Goal: Task Accomplishment & Management: Manage account settings

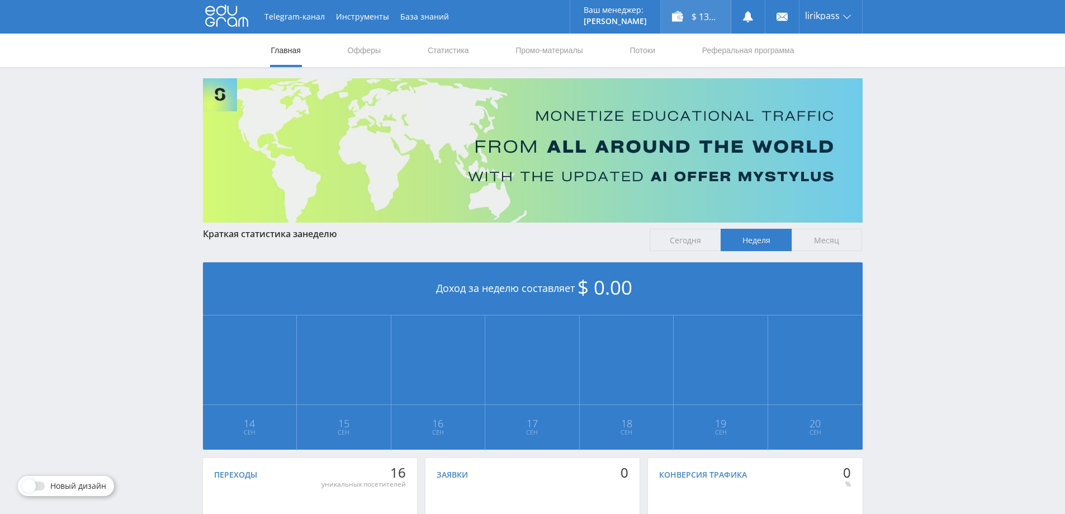
click at [700, 18] on div "$ 13.03" at bounding box center [696, 17] width 70 height 34
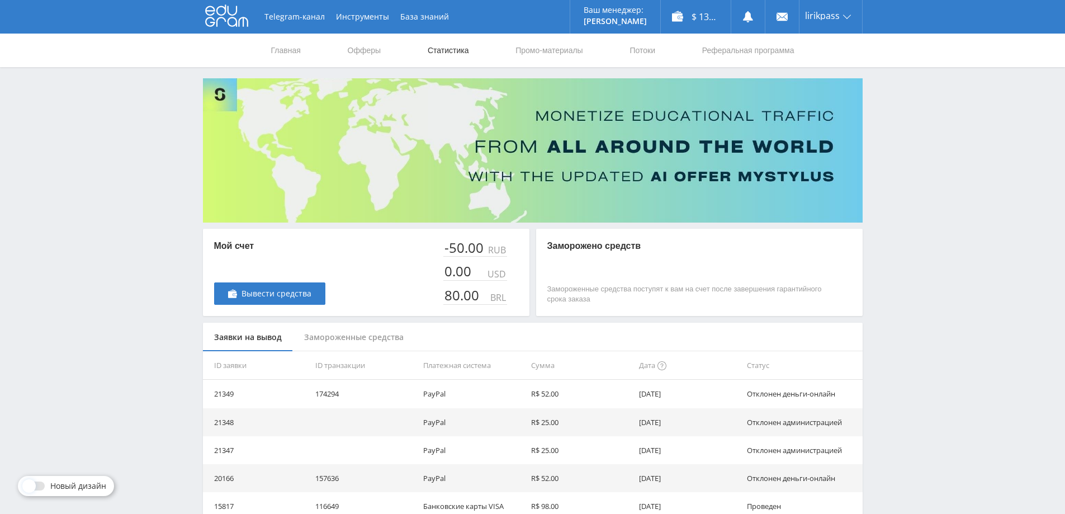
click at [464, 50] on link "Статистика" at bounding box center [449, 51] width 44 height 34
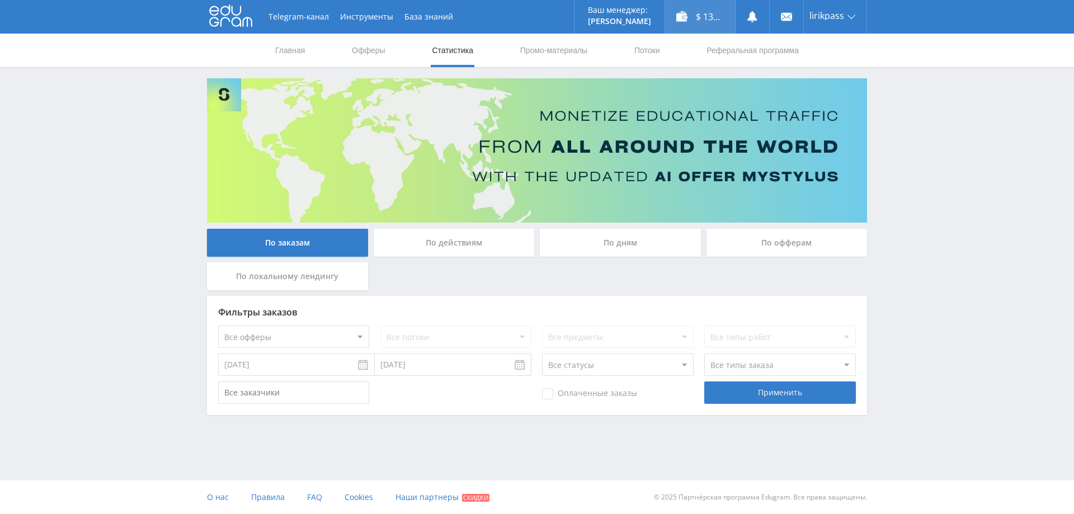
click at [700, 11] on div "$ 13.03" at bounding box center [700, 17] width 70 height 34
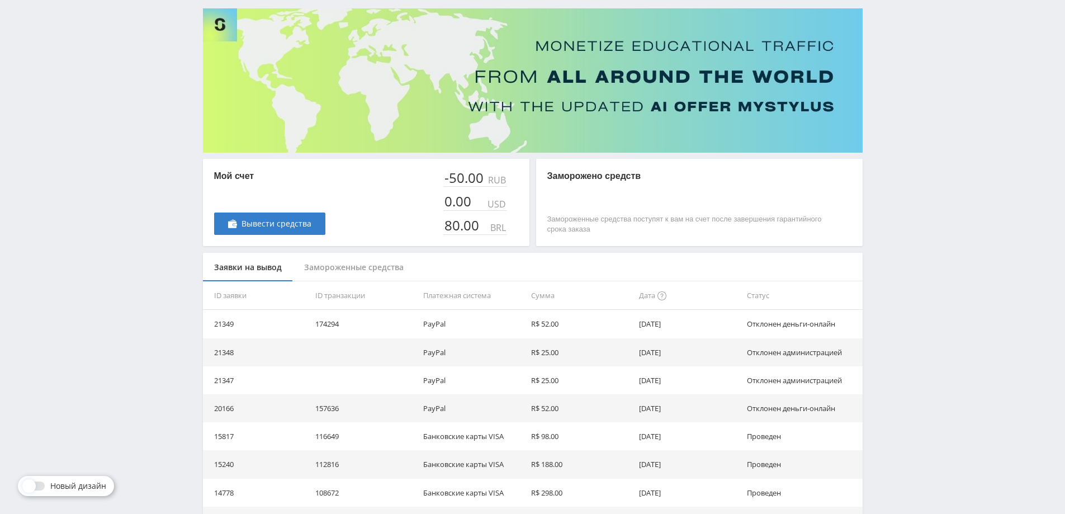
scroll to position [56, 0]
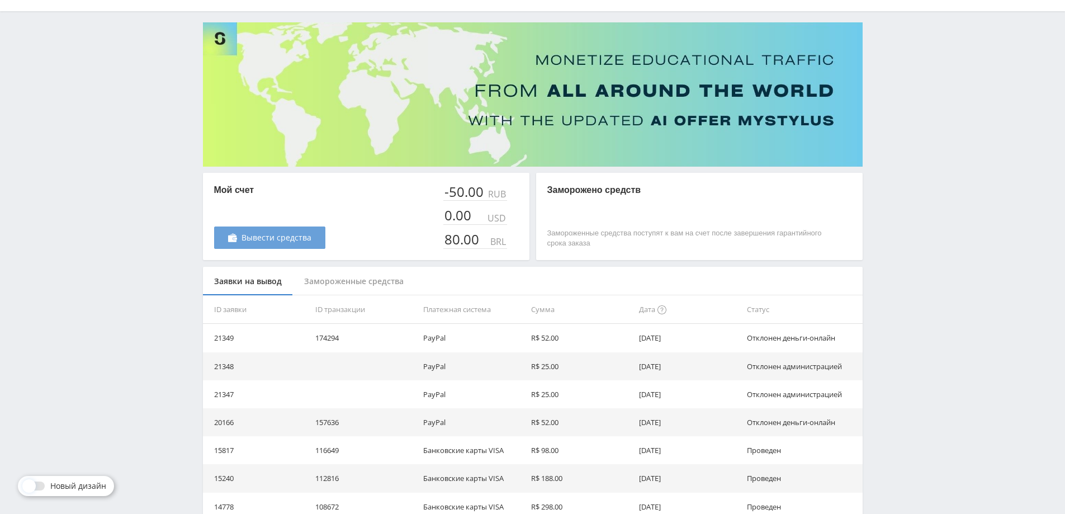
click at [234, 234] on icon at bounding box center [232, 237] width 9 height 9
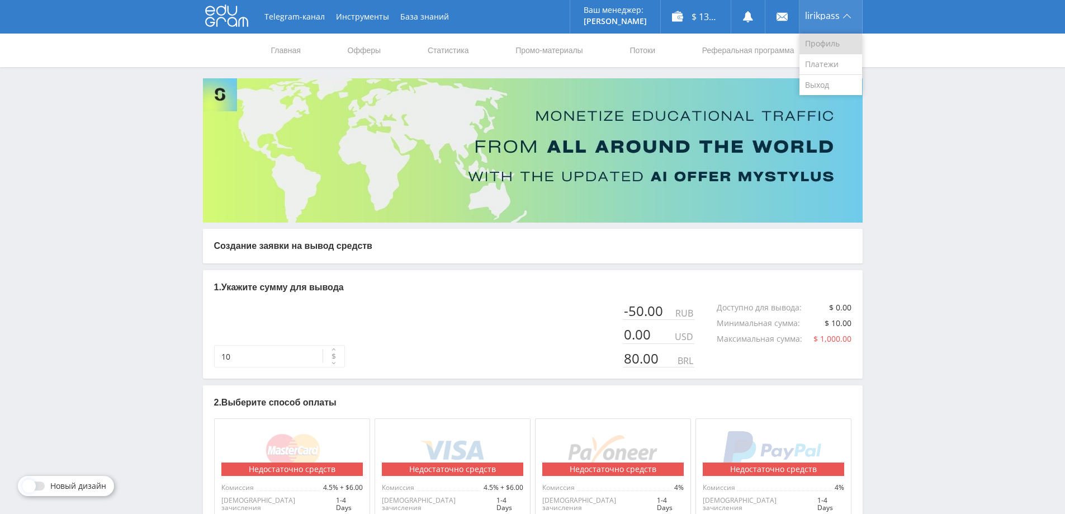
click at [832, 40] on link "Профиль" at bounding box center [831, 44] width 63 height 21
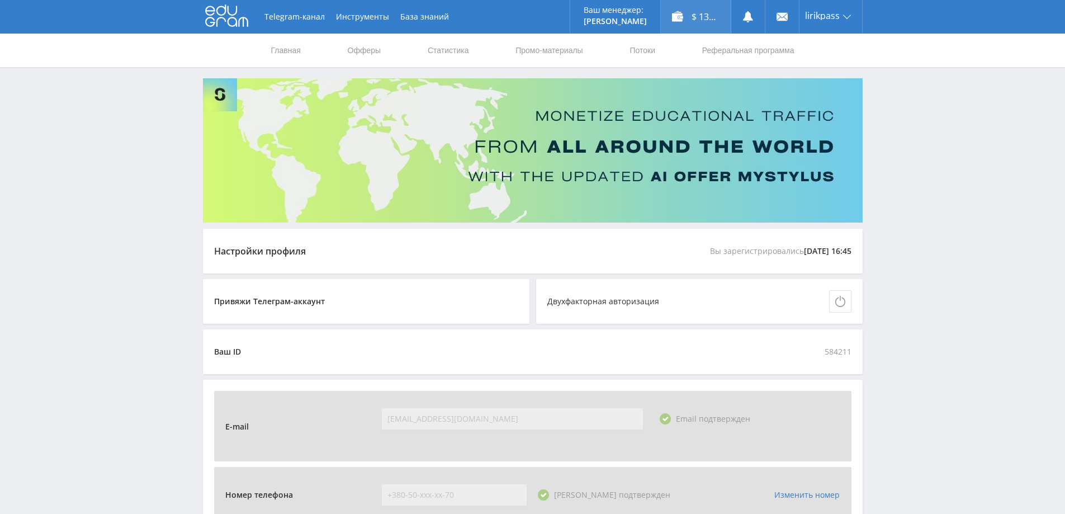
click at [725, 20] on div "$ 13.03" at bounding box center [696, 17] width 70 height 34
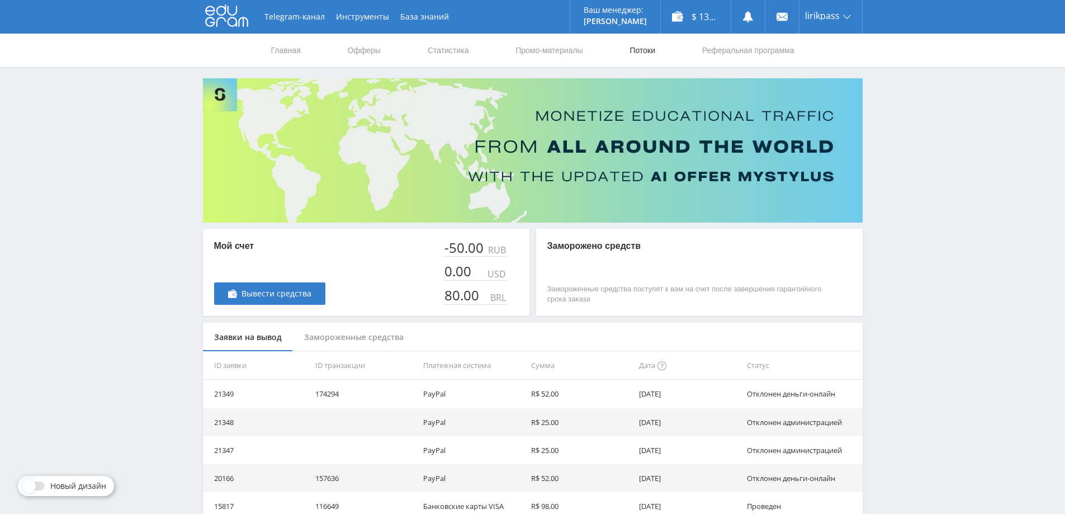
click at [645, 55] on link "Потоки" at bounding box center [643, 51] width 28 height 34
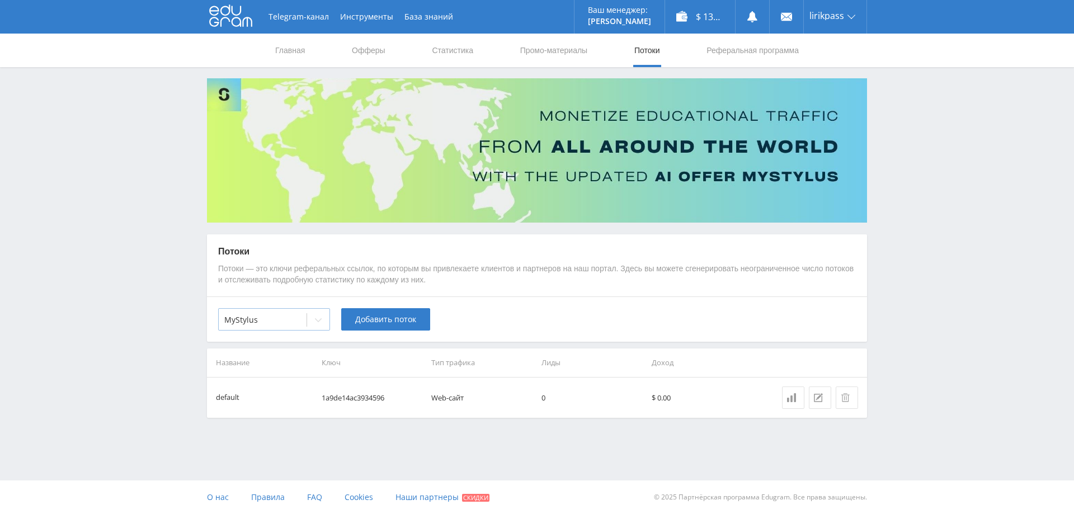
click at [317, 318] on icon at bounding box center [318, 319] width 9 height 9
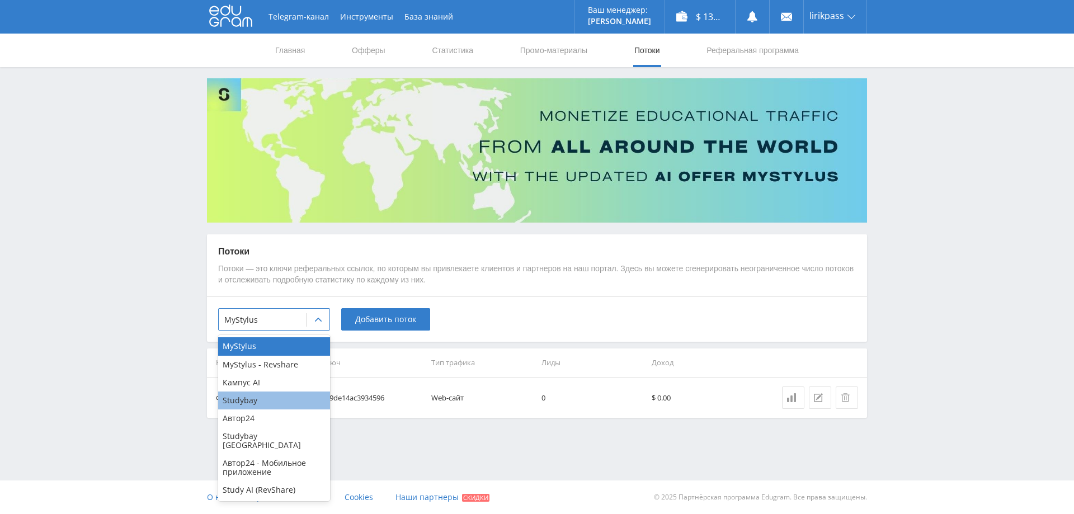
drag, startPoint x: 275, startPoint y: 365, endPoint x: 264, endPoint y: 402, distance: 38.0
click at [264, 402] on div "MyStylus MyStylus - Revshare Кампус AI Studybay Автор24 Studybay [GEOGRAPHIC_DA…" at bounding box center [274, 418] width 112 height 166
click at [264, 402] on div "Studybay" at bounding box center [274, 400] width 112 height 18
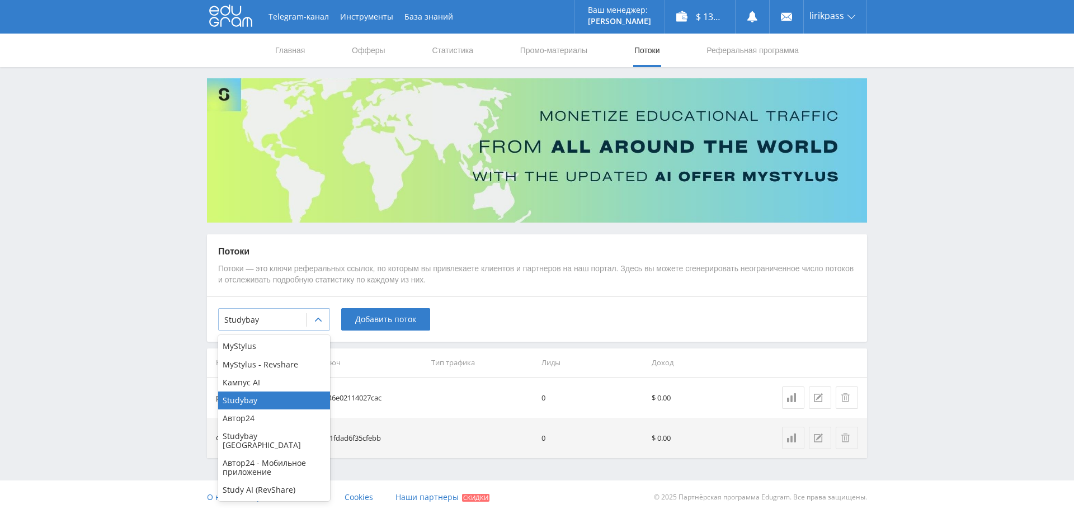
click at [267, 323] on div at bounding box center [262, 319] width 77 height 11
click at [258, 437] on div "Studybay [GEOGRAPHIC_DATA]" at bounding box center [274, 440] width 112 height 27
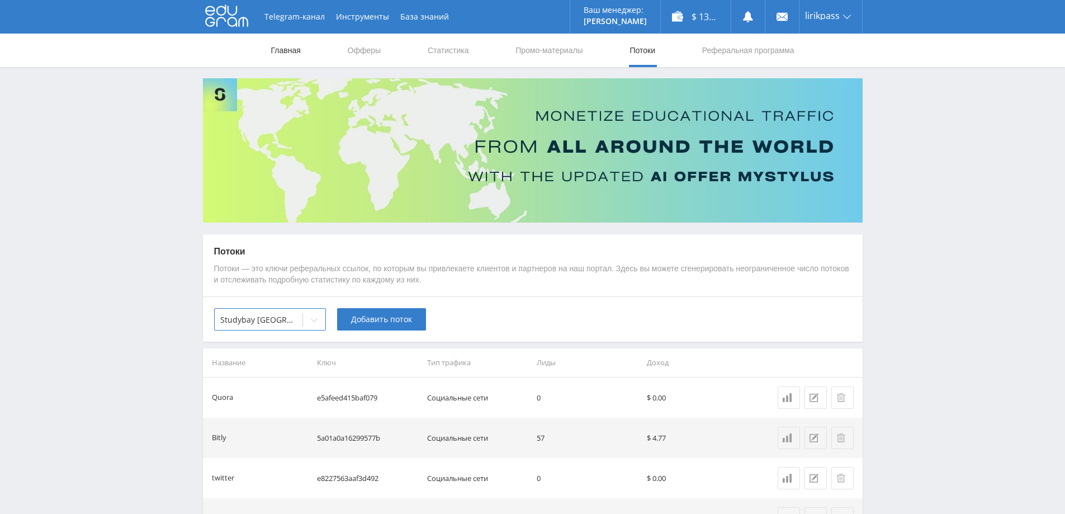
click at [284, 53] on link "Главная" at bounding box center [286, 51] width 32 height 34
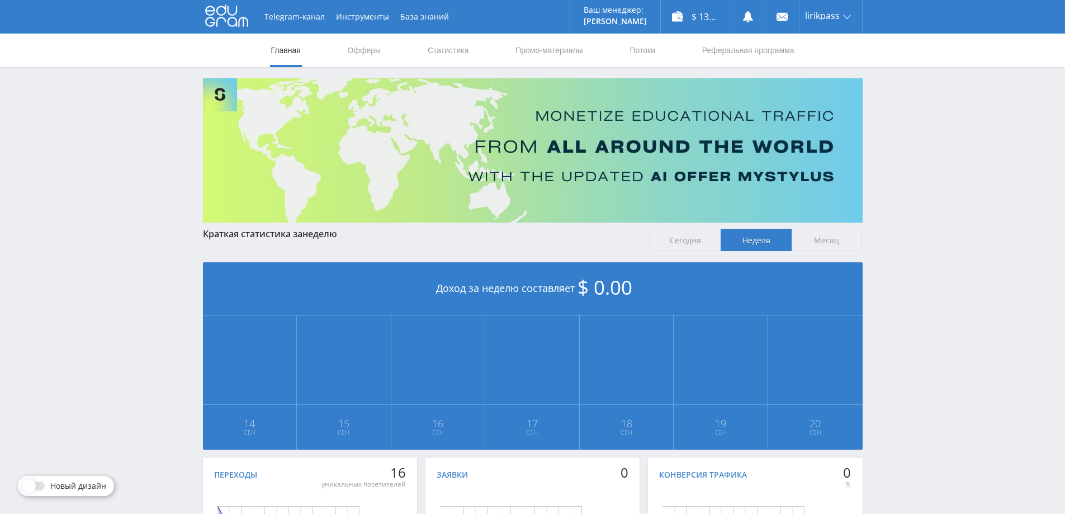
scroll to position [112, 0]
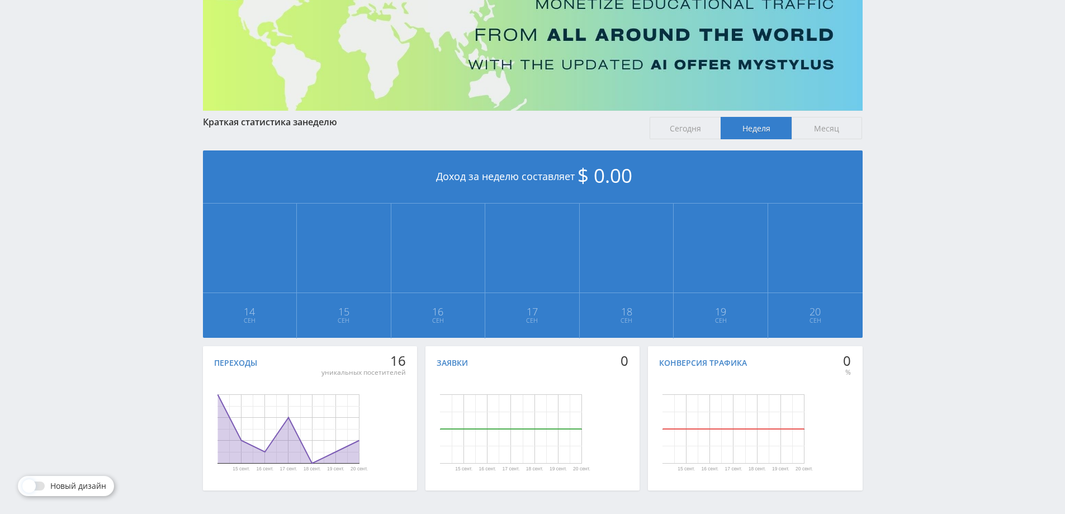
click at [840, 131] on span "Месяц" at bounding box center [827, 128] width 71 height 22
click at [0, 0] on input "Месяц" at bounding box center [0, 0] width 0 height 0
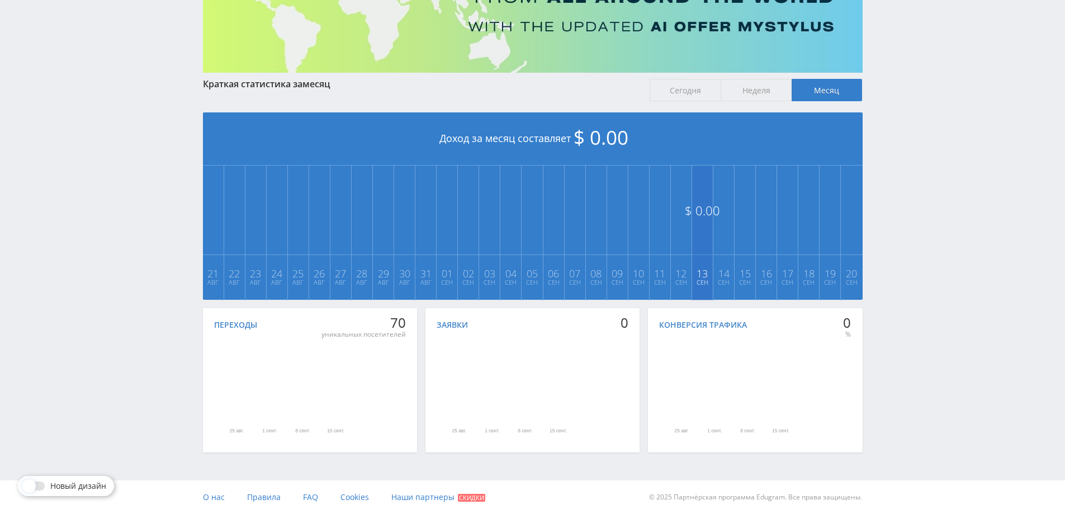
scroll to position [38, 0]
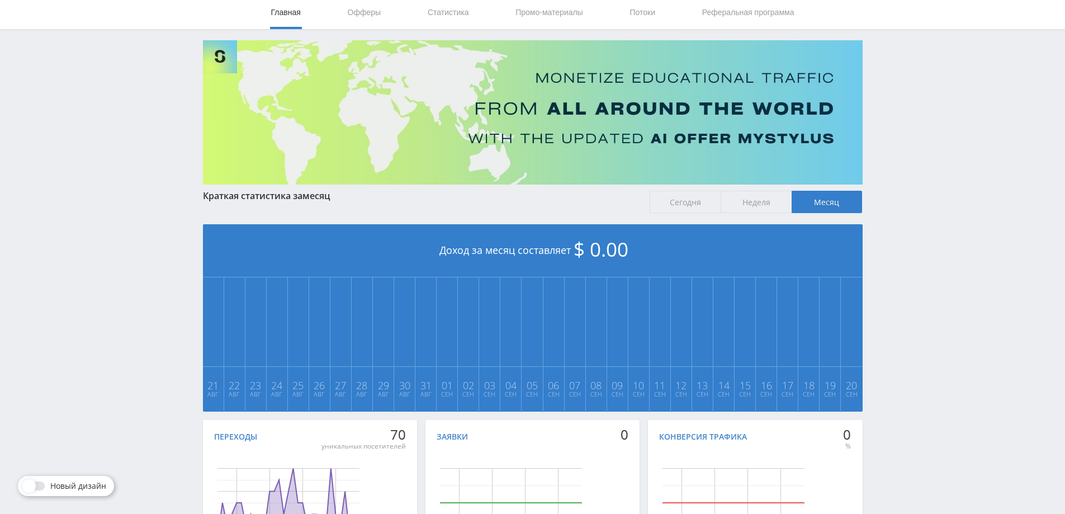
drag, startPoint x: 779, startPoint y: 205, endPoint x: 711, endPoint y: 204, distance: 67.7
click at [779, 204] on span "Неделя" at bounding box center [756, 202] width 71 height 22
click at [0, 0] on input "Неделя" at bounding box center [0, 0] width 0 height 0
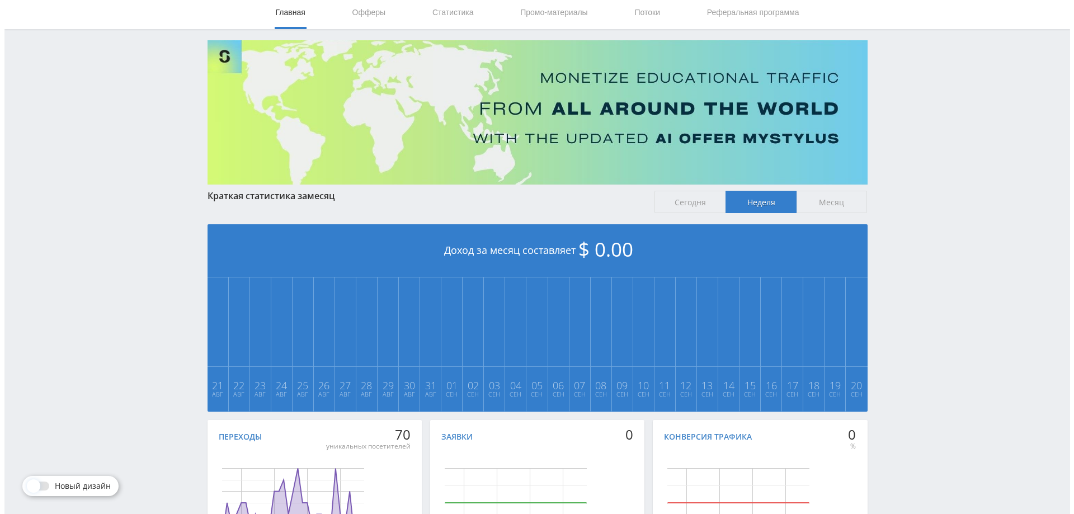
scroll to position [0, 0]
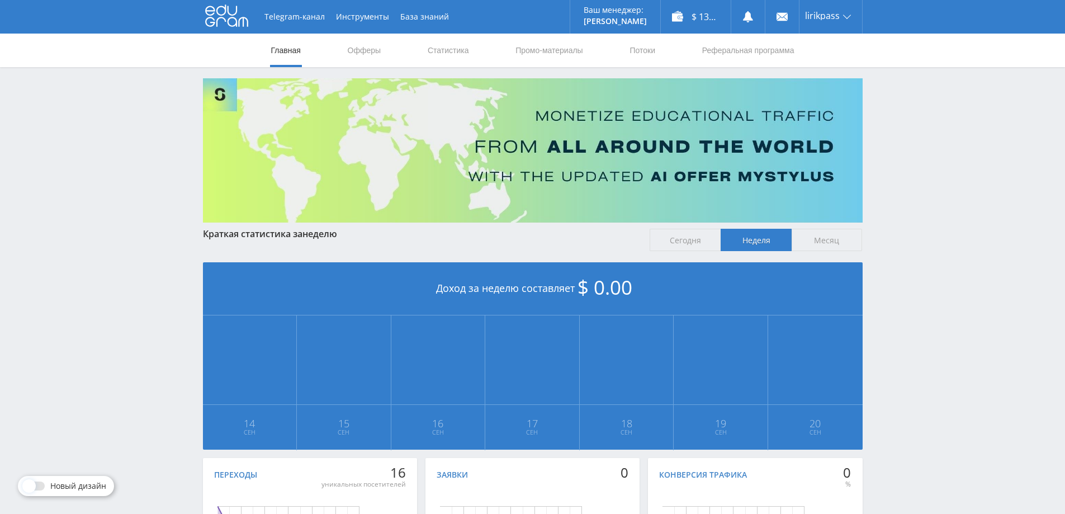
click at [825, 235] on span "Месяц" at bounding box center [827, 240] width 71 height 22
click at [0, 0] on input "Месяц" at bounding box center [0, 0] width 0 height 0
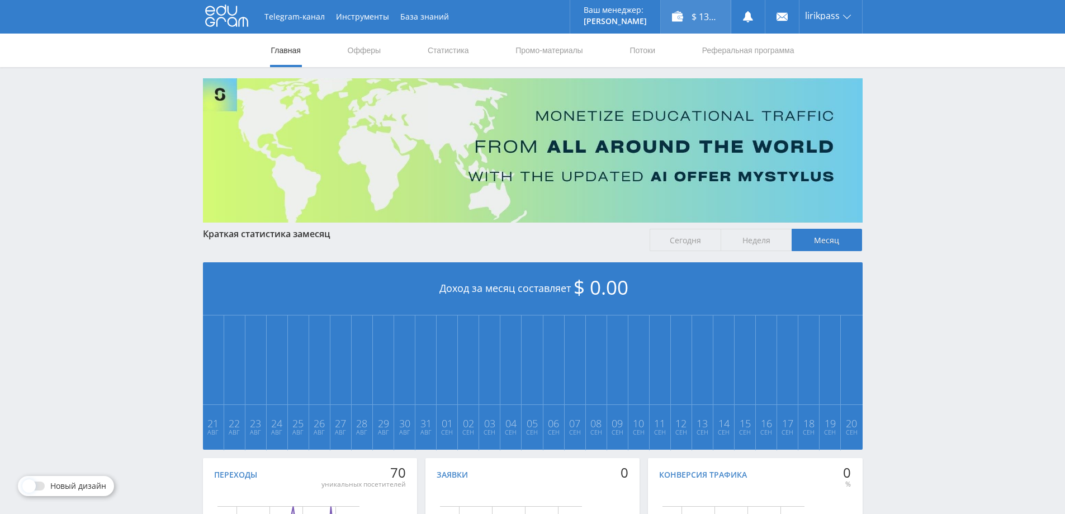
click at [722, 13] on div "$ 13.03" at bounding box center [696, 17] width 70 height 34
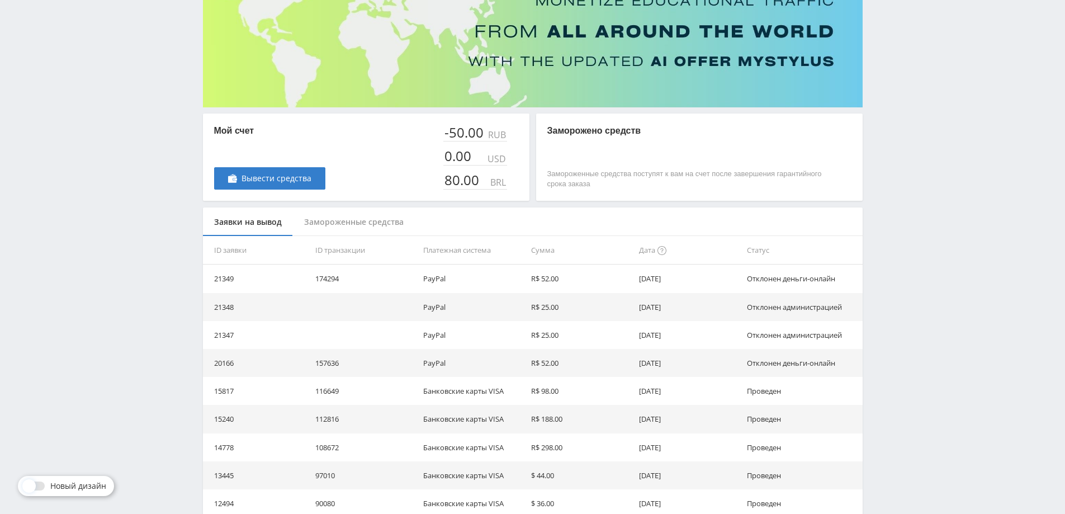
scroll to position [6, 0]
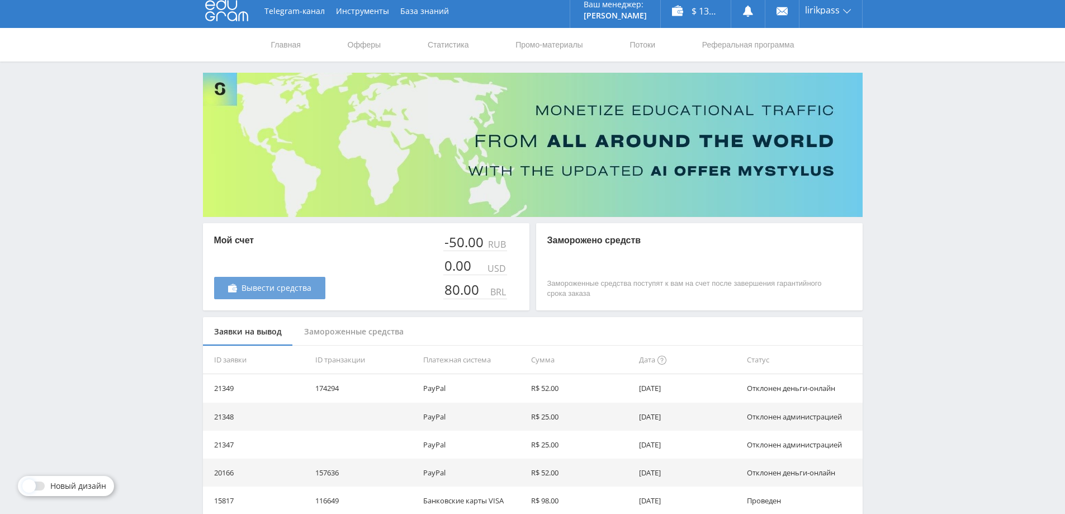
click at [294, 287] on span "Вывести средства" at bounding box center [277, 288] width 70 height 9
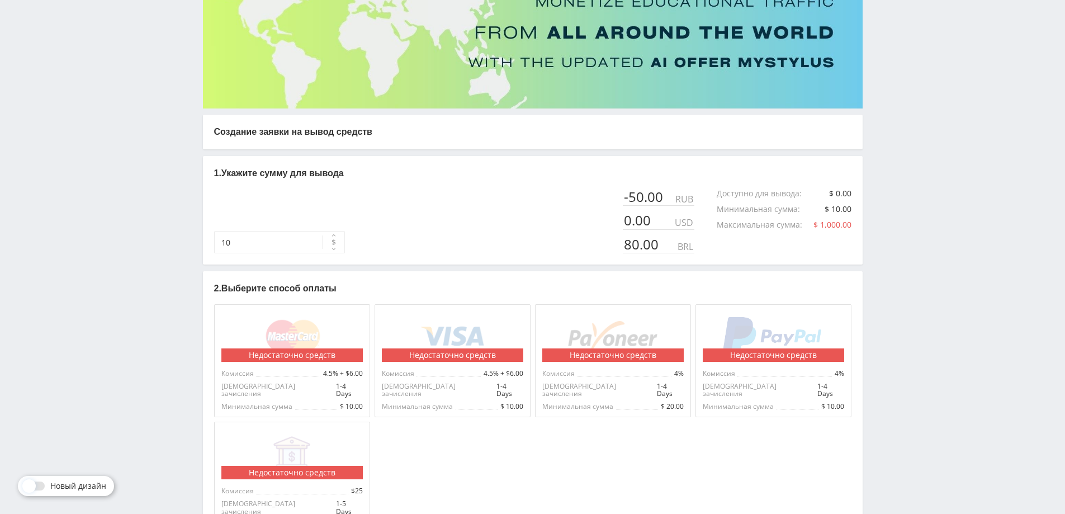
scroll to position [187, 0]
